Goal: Information Seeking & Learning: Learn about a topic

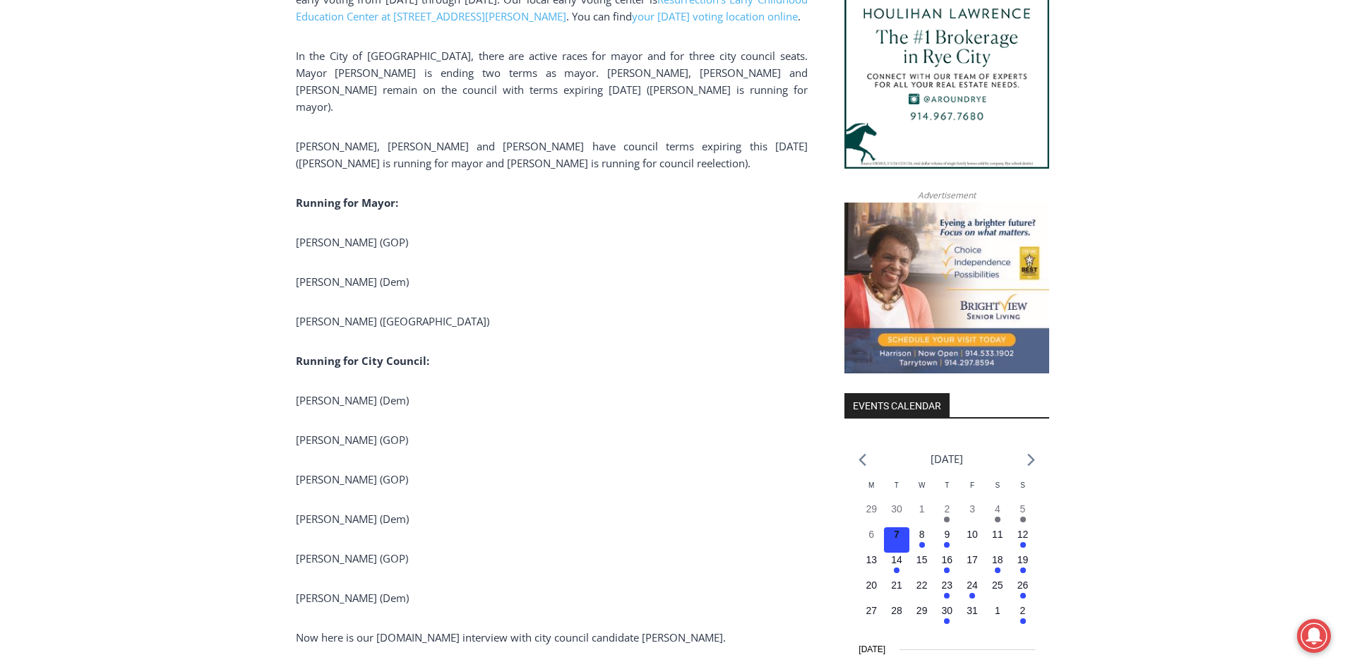
scroll to position [1553, 0]
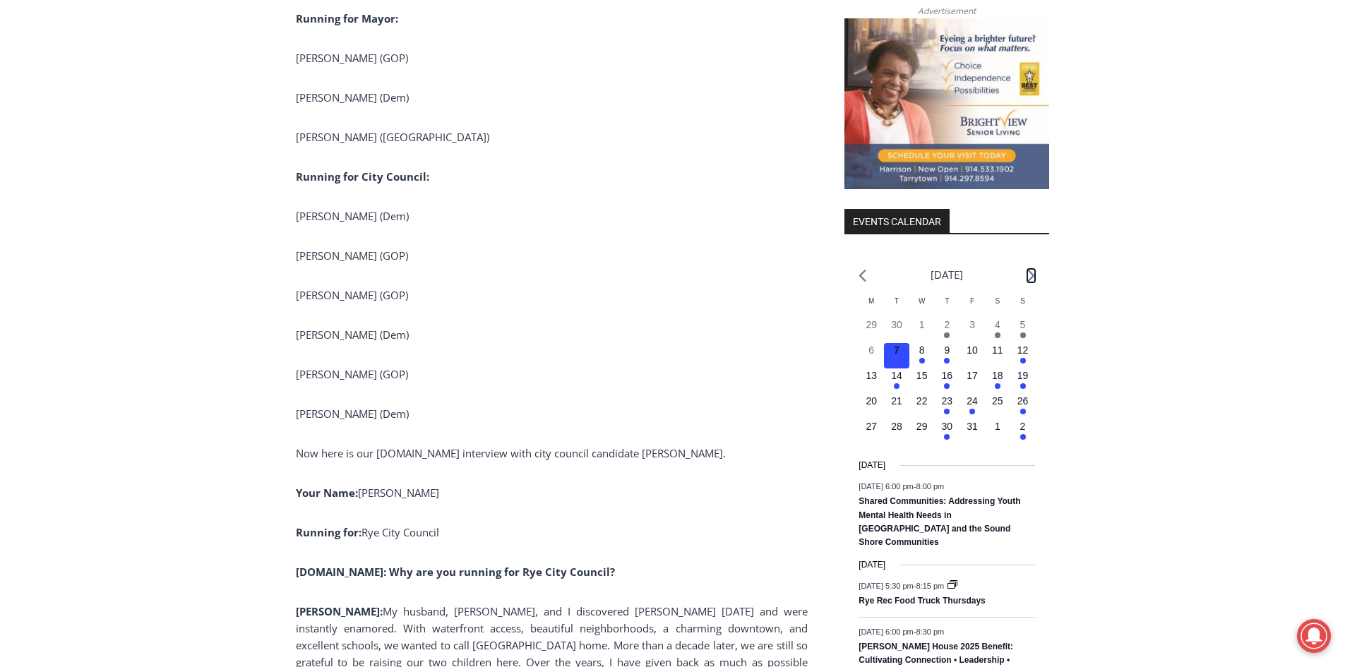
click at [1031, 278] on icon "Next month" at bounding box center [1031, 276] width 7 height 12
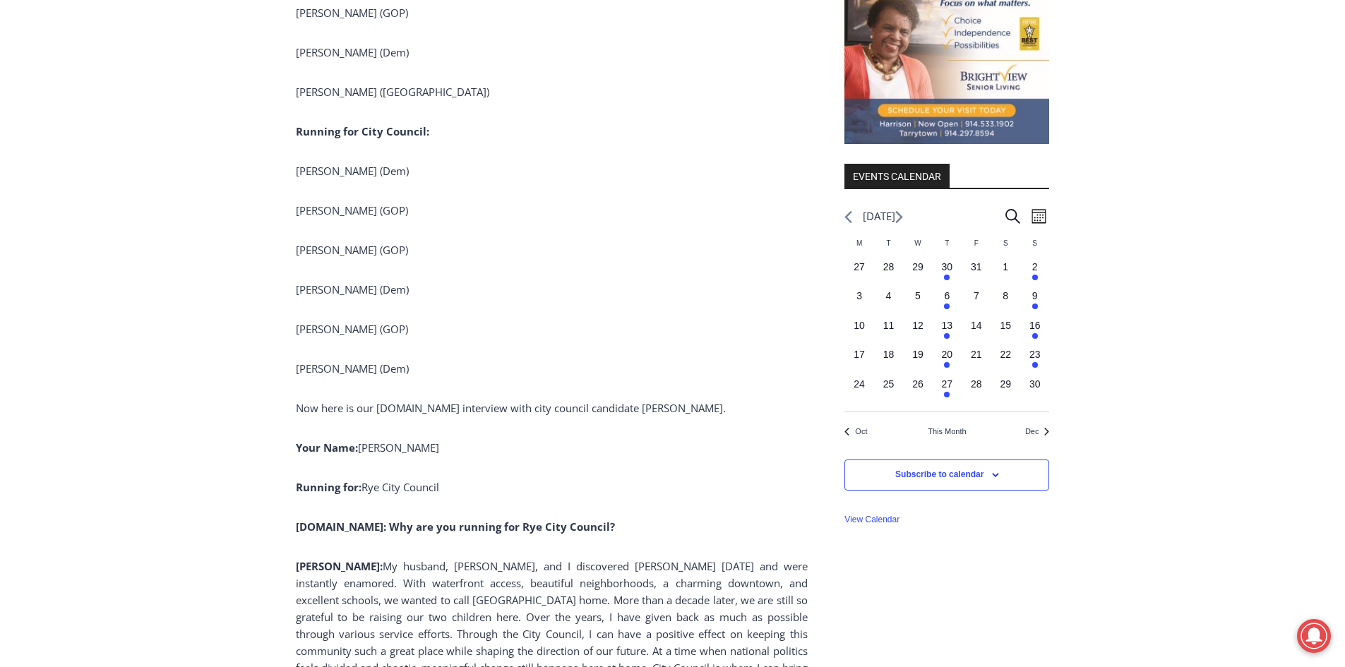
scroll to position [1624, 0]
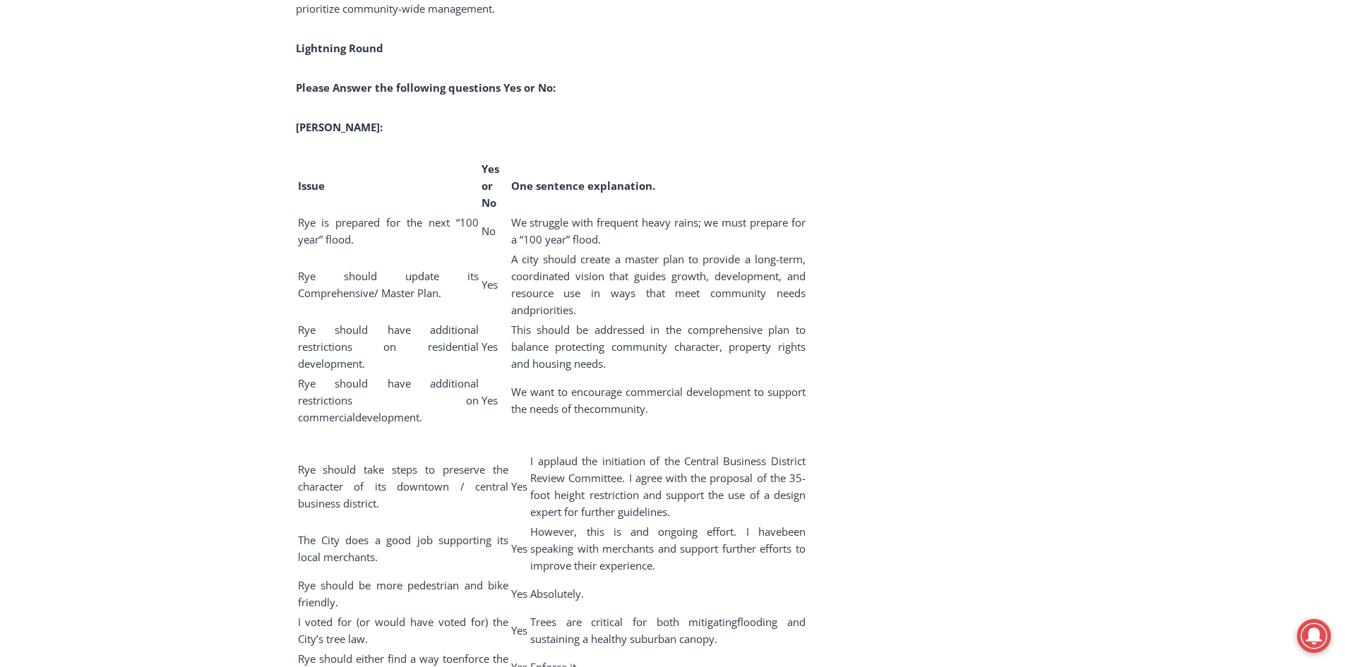
scroll to position [7626, 0]
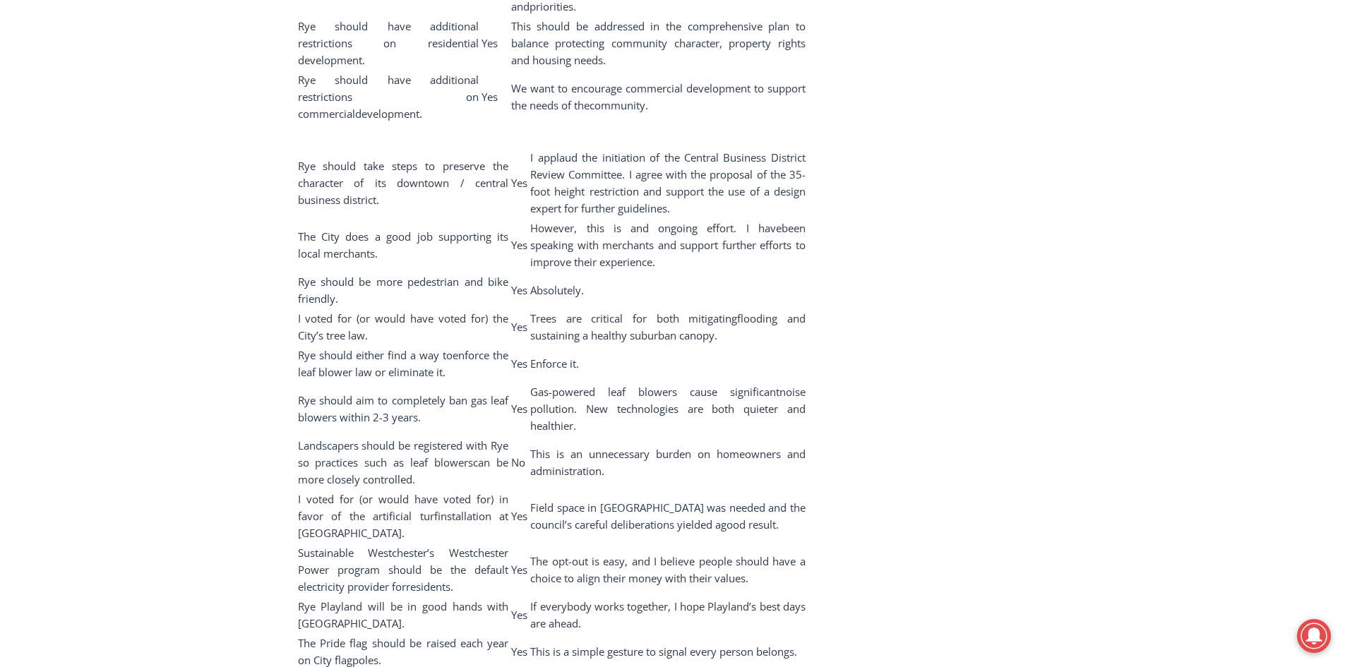
drag, startPoint x: 852, startPoint y: 400, endPoint x: 994, endPoint y: 465, distance: 157.0
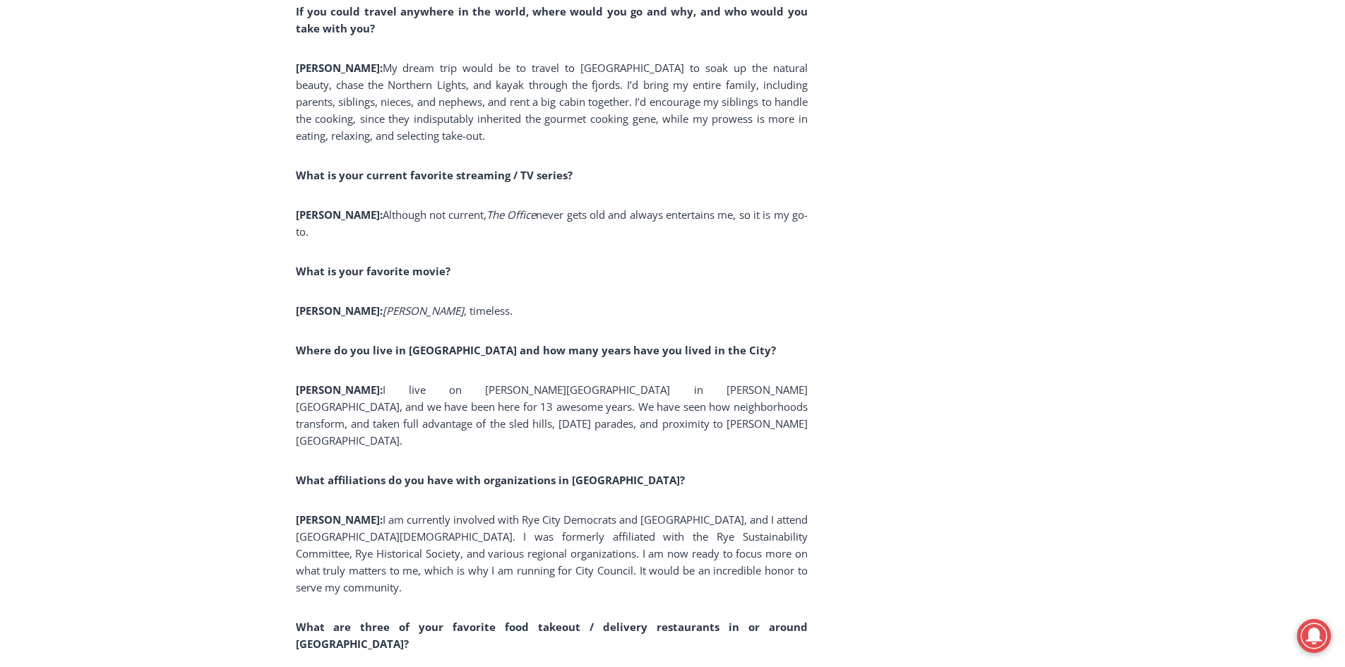
scroll to position [9446, 0]
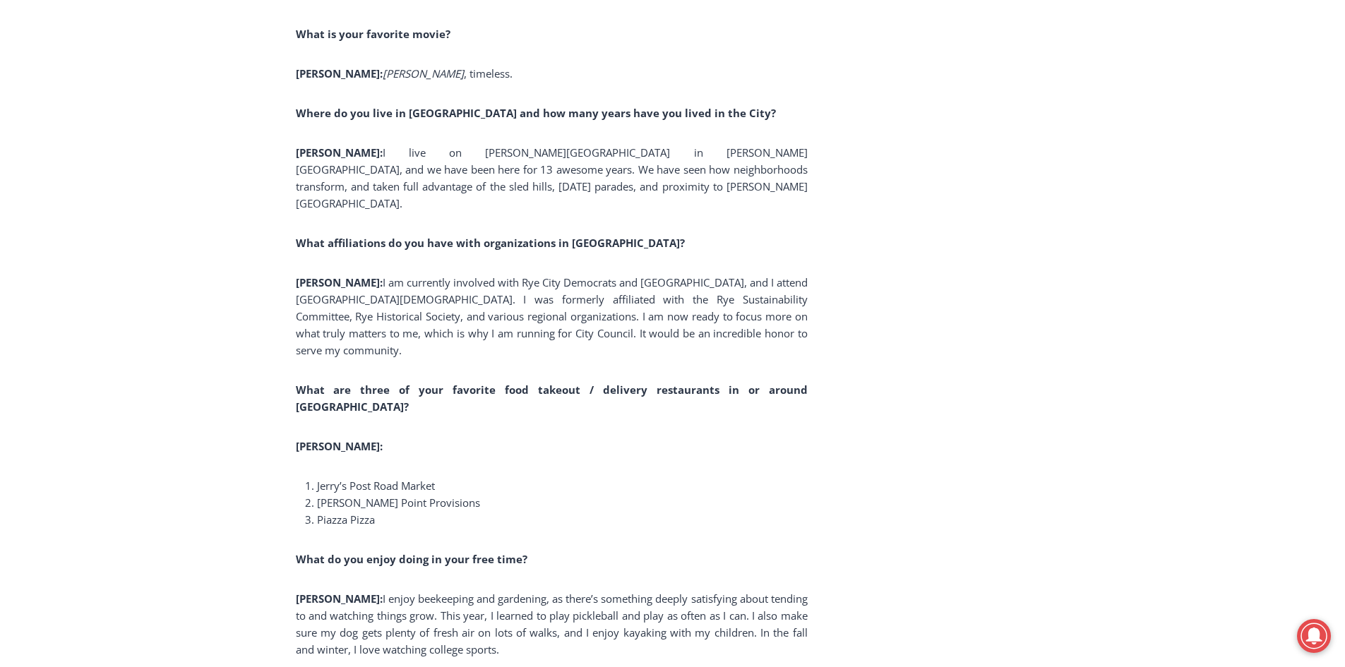
scroll to position [9729, 0]
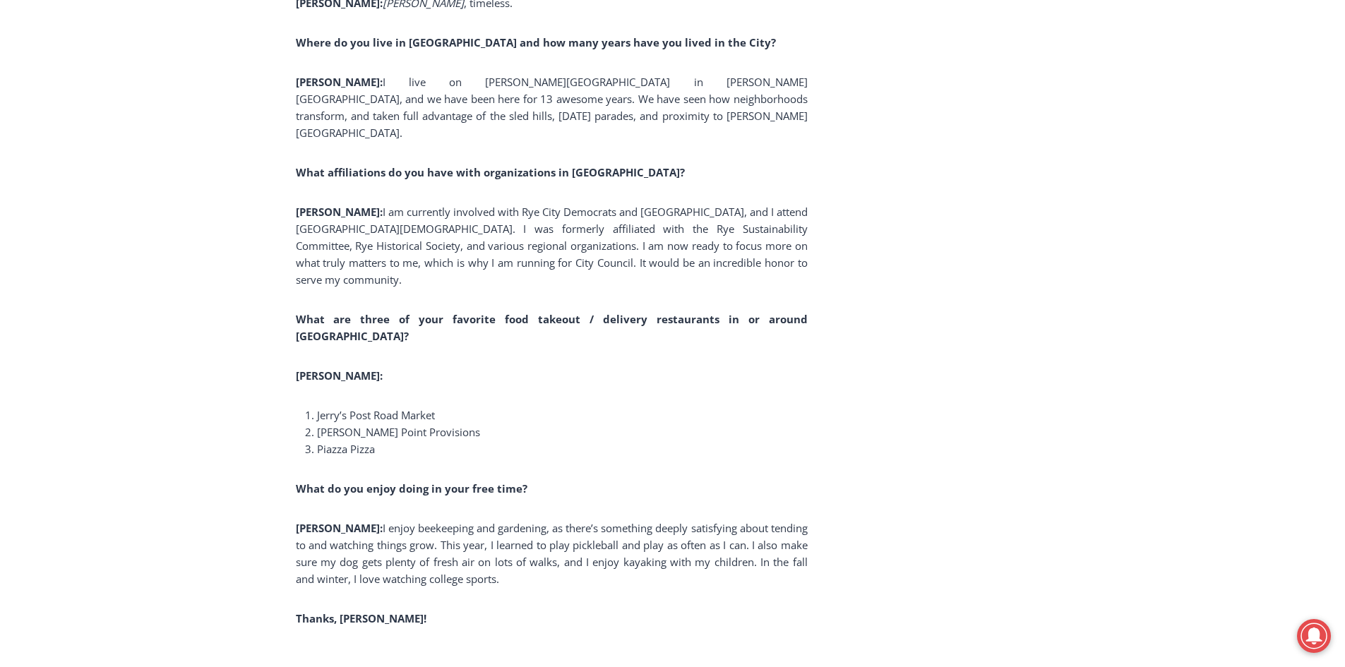
drag, startPoint x: 1281, startPoint y: 315, endPoint x: 1274, endPoint y: 316, distance: 7.1
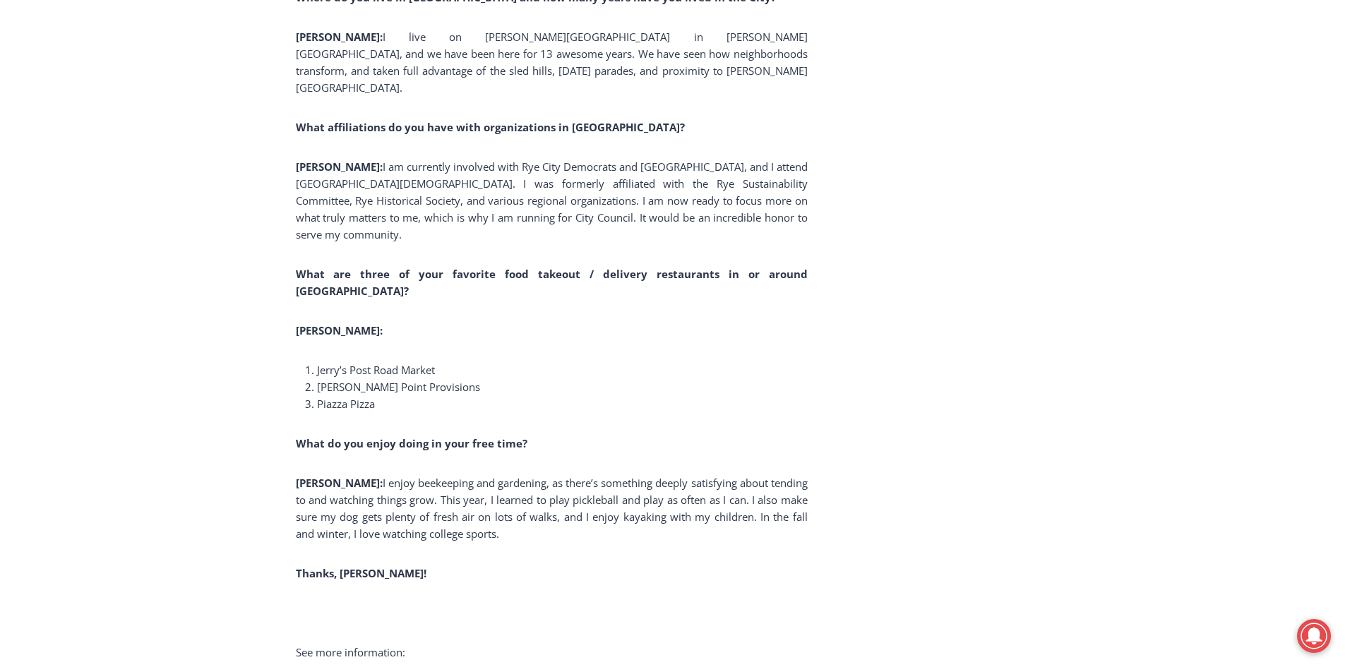
scroll to position [9799, 0]
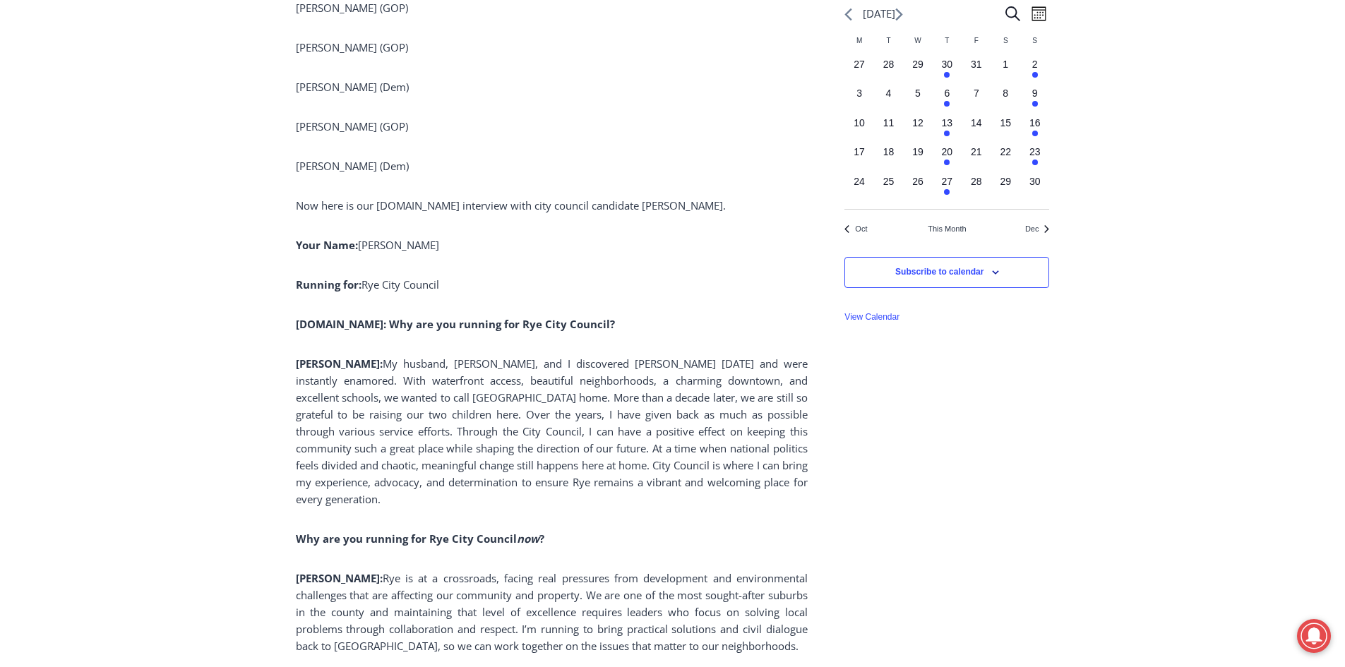
scroll to position [1802, 0]
